Goal: Navigation & Orientation: Find specific page/section

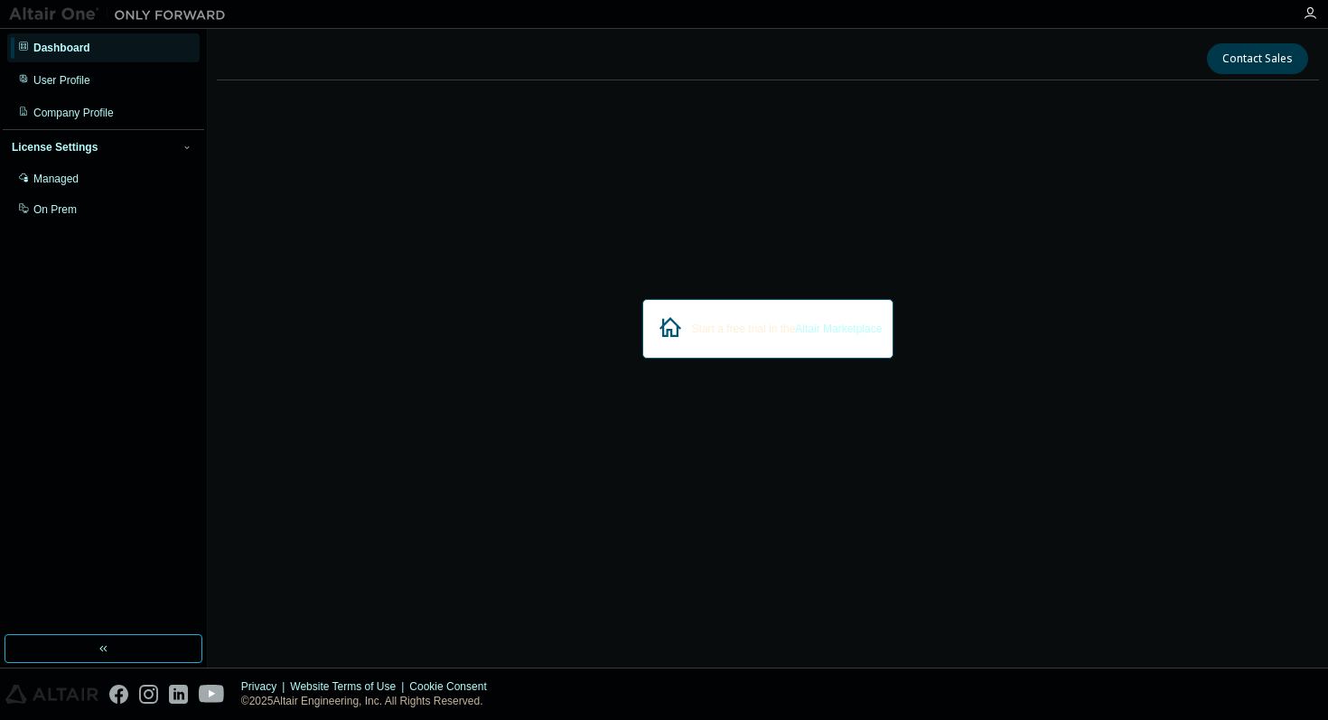
click at [1317, 17] on div at bounding box center [1310, 13] width 36 height 14
click at [1310, 13] on icon "button" at bounding box center [1310, 13] width 14 height 14
